Goal: Task Accomplishment & Management: Use online tool/utility

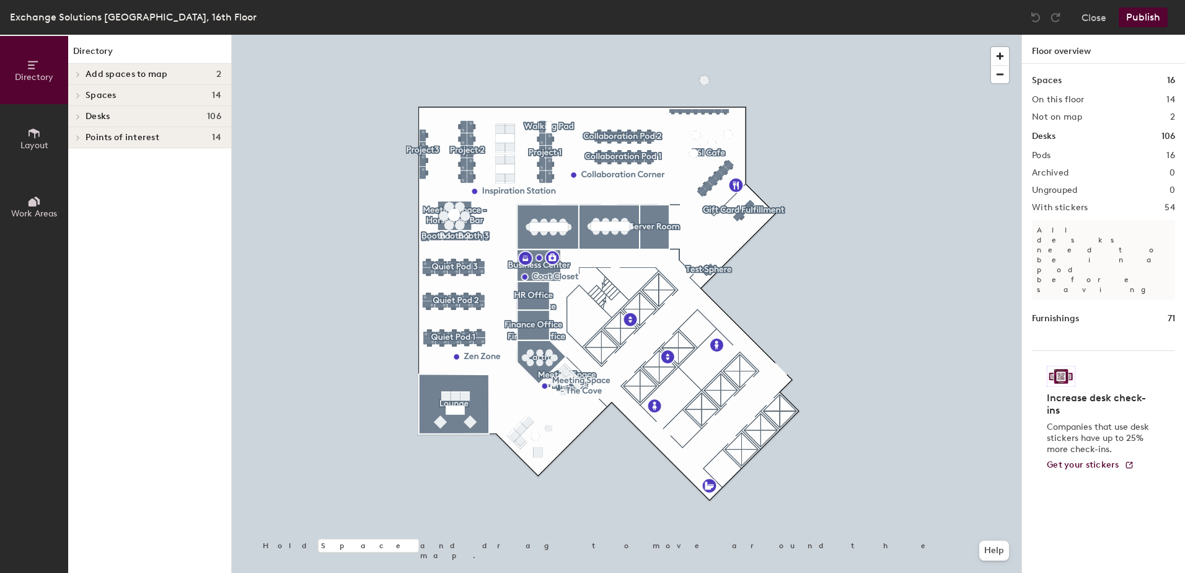
click at [82, 138] on span at bounding box center [77, 138] width 11 height 6
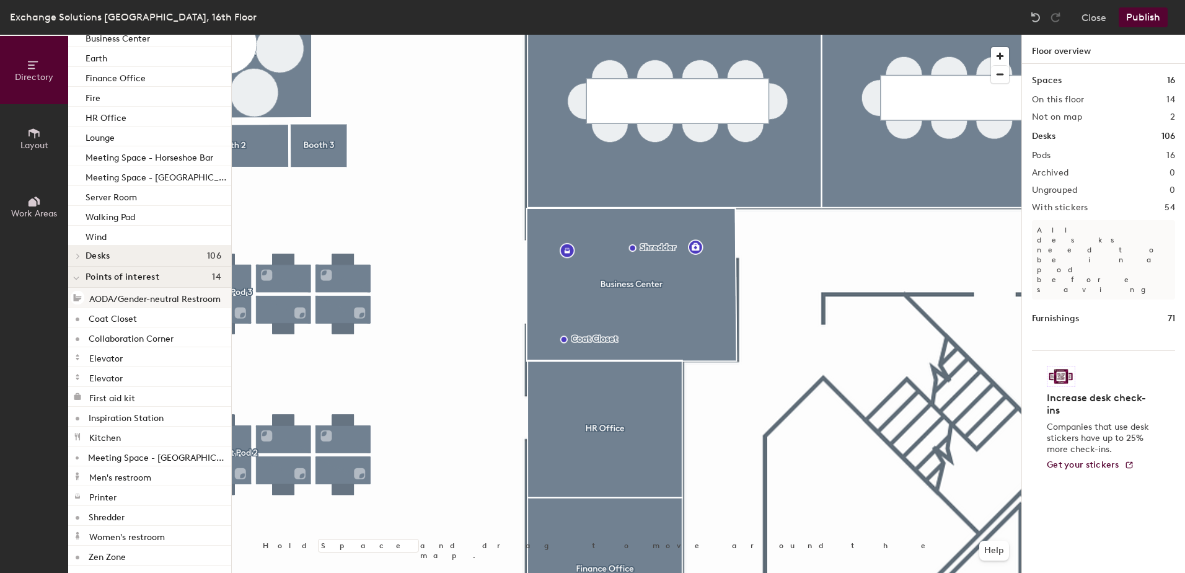
scroll to position [141, 0]
click at [27, 140] on span "Layout" at bounding box center [34, 145] width 28 height 11
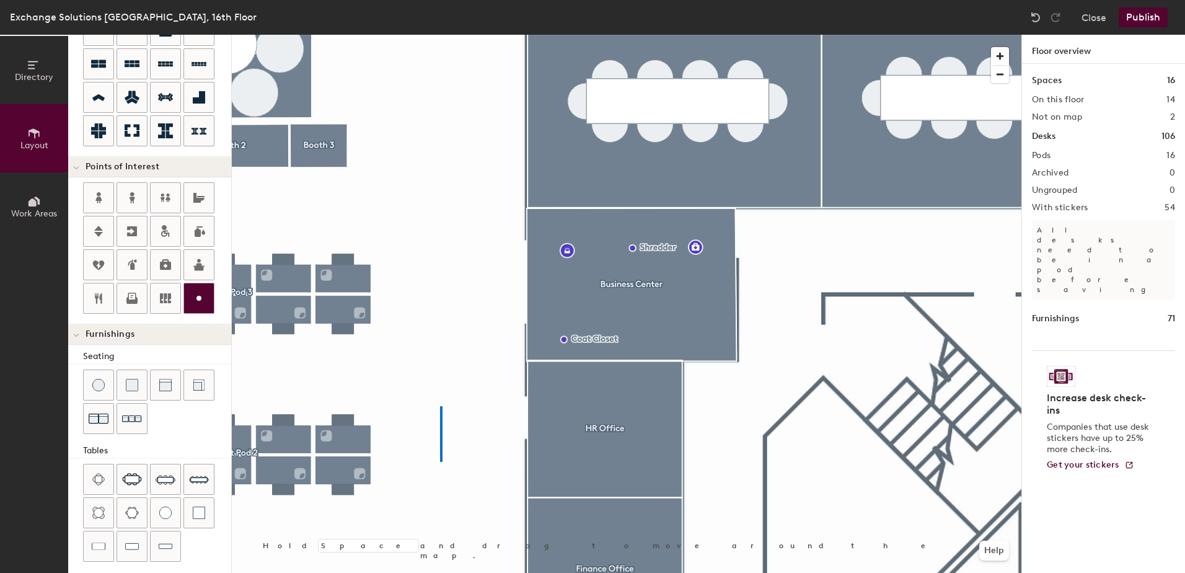
click at [440, 35] on div at bounding box center [627, 35] width 790 height 0
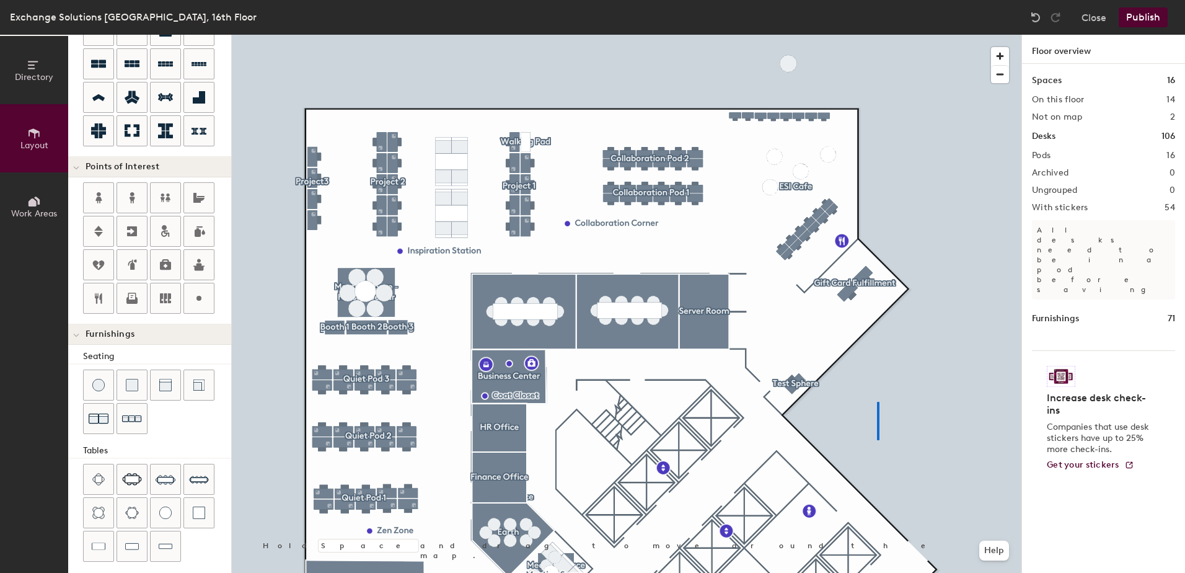
click at [878, 35] on div at bounding box center [627, 35] width 790 height 0
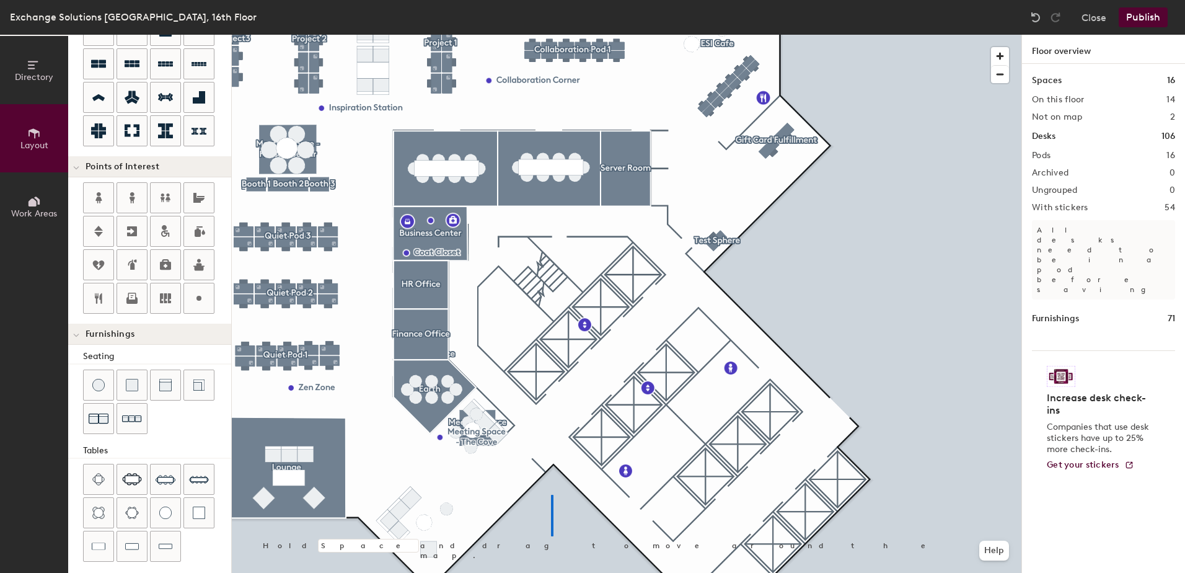
click at [551, 35] on div at bounding box center [627, 35] width 790 height 0
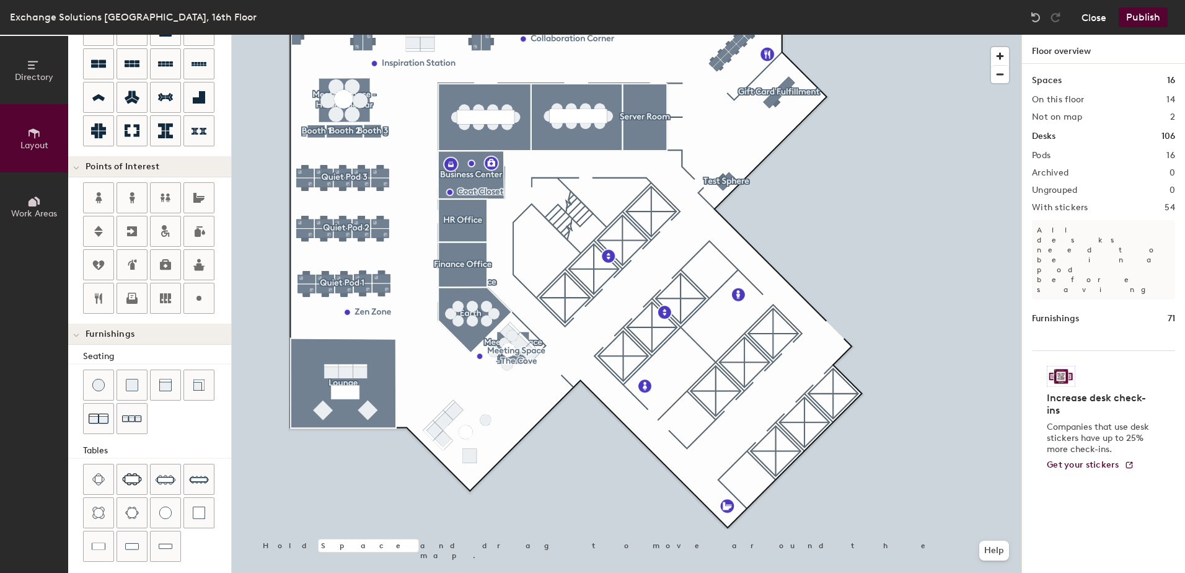
click at [1087, 20] on button "Close" at bounding box center [1094, 17] width 25 height 20
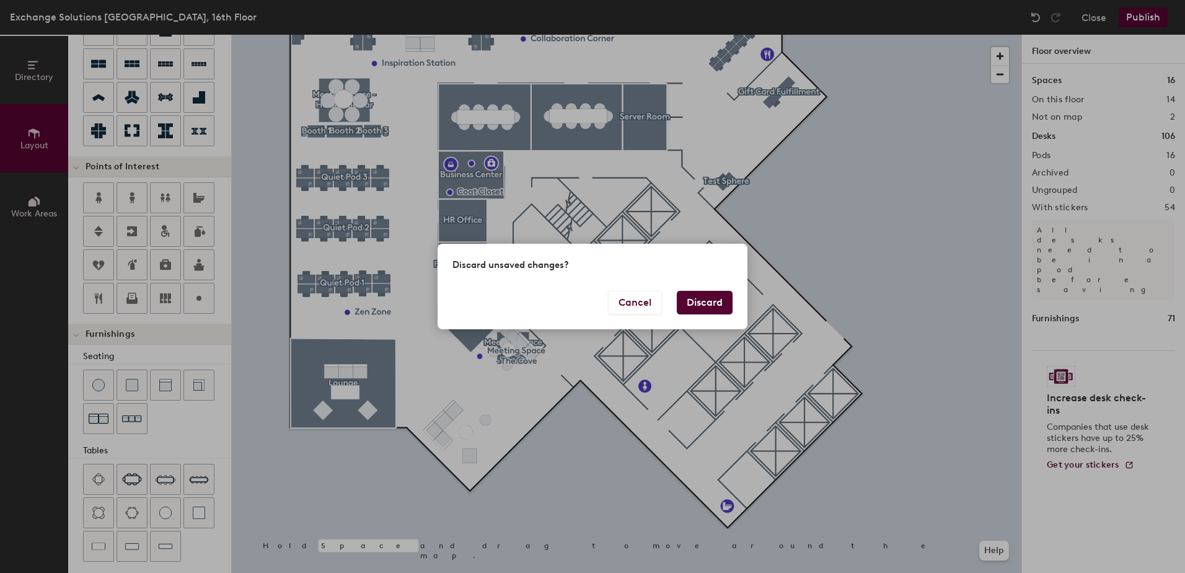
click at [700, 288] on div "Discard unsaved changes?" at bounding box center [593, 267] width 310 height 46
click at [707, 299] on button "Discard" at bounding box center [705, 303] width 56 height 24
type input "20"
